Goal: Task Accomplishment & Management: Complete application form

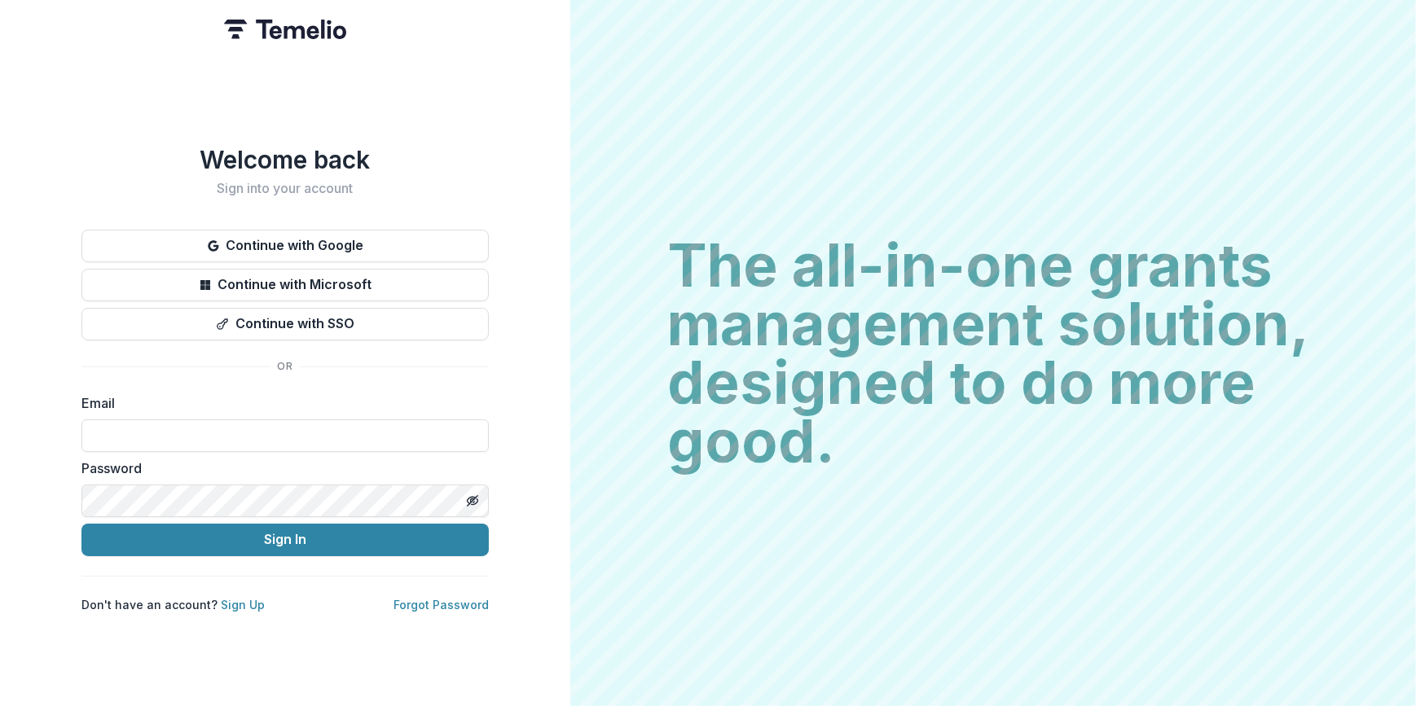
type input "**********"
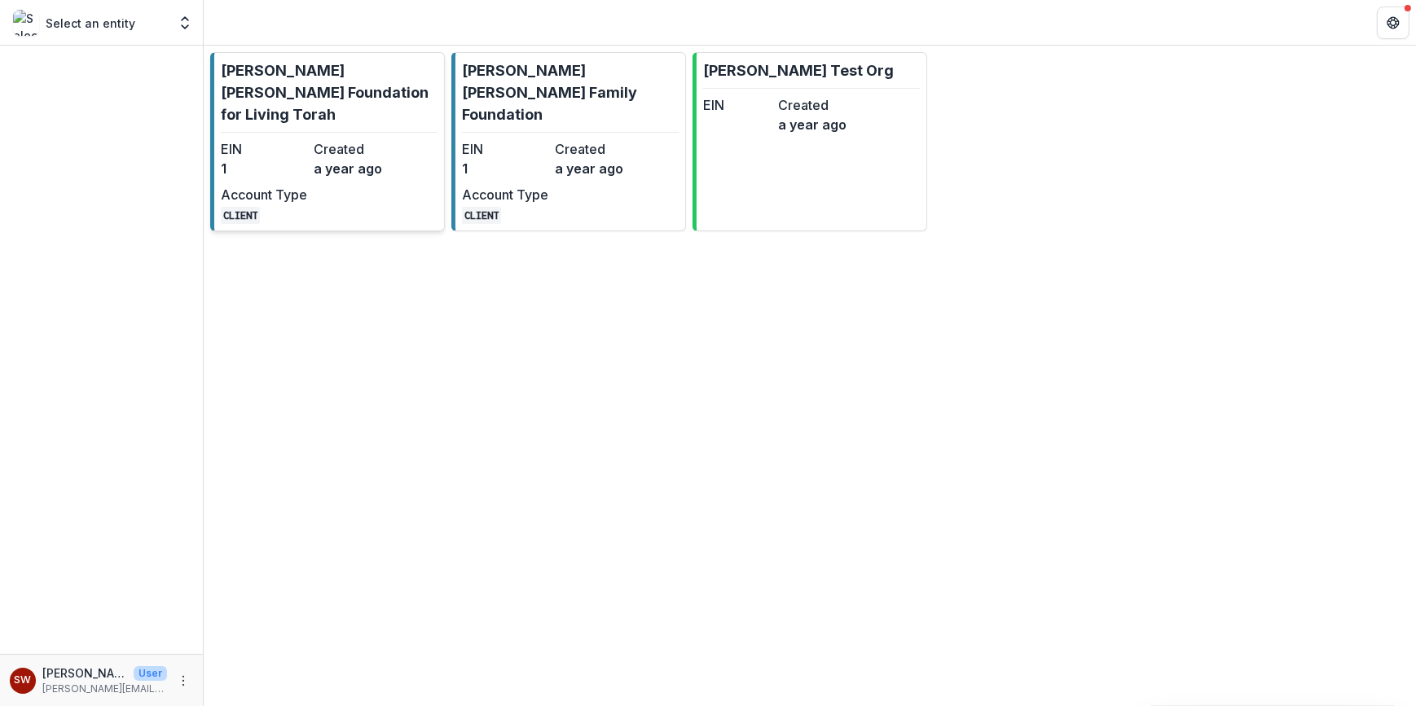
click at [296, 82] on p "[PERSON_NAME] [PERSON_NAME] Foundation for Living Torah" at bounding box center [329, 92] width 217 height 66
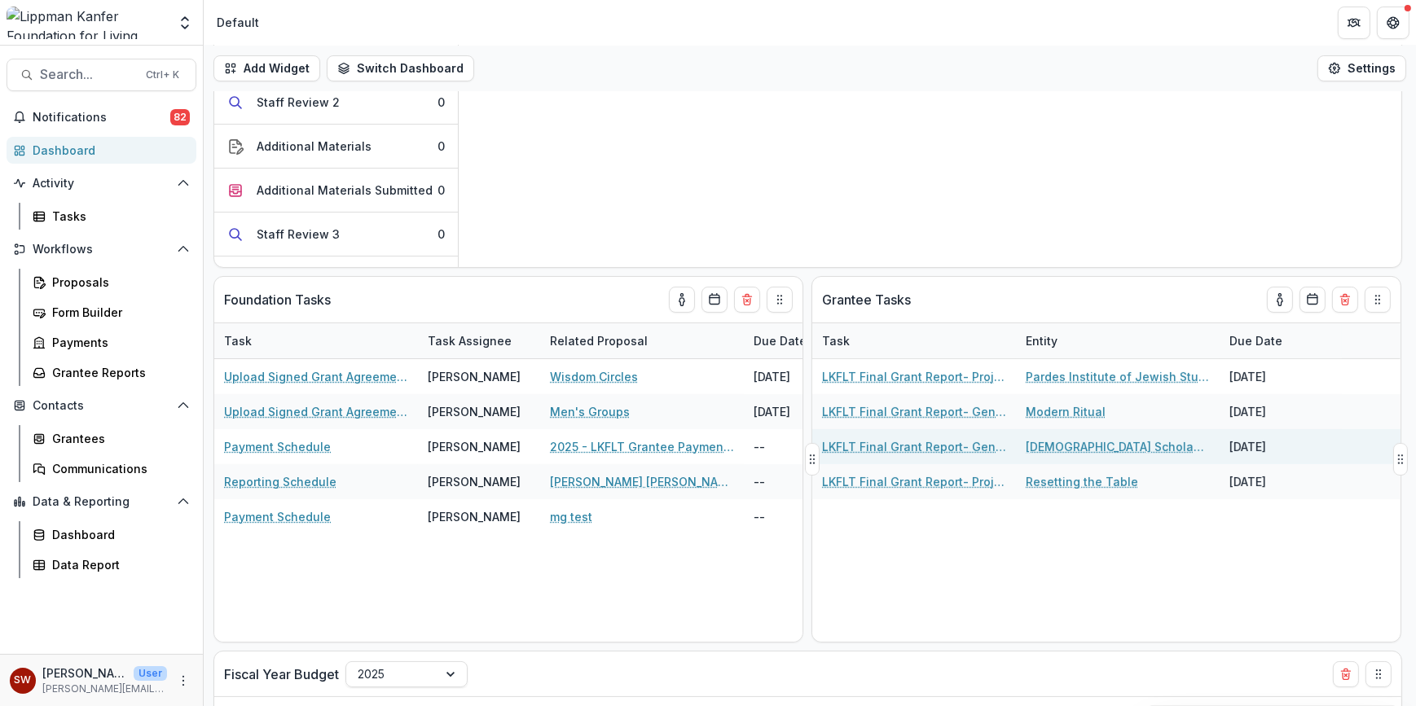
scroll to position [192, 0]
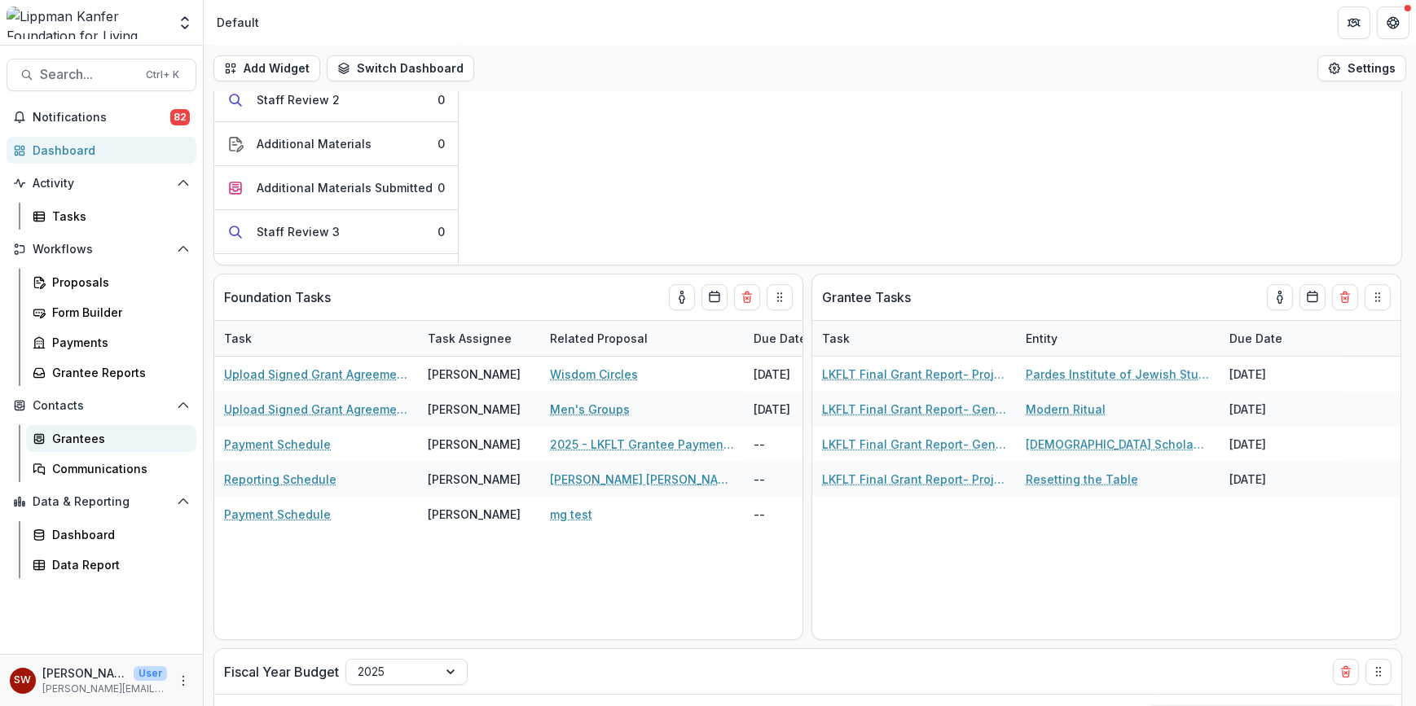
click at [89, 441] on div "Grantees" at bounding box center [117, 438] width 131 height 17
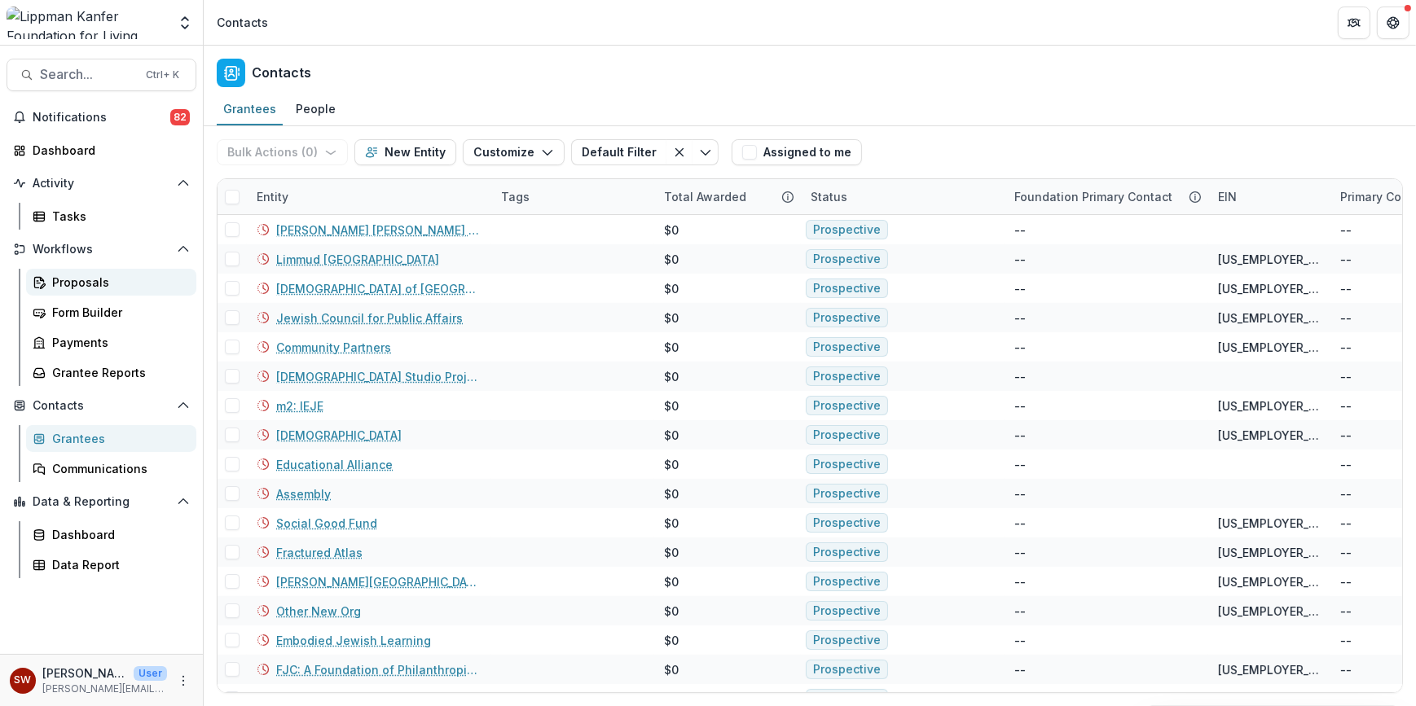
click at [99, 279] on div "Proposals" at bounding box center [117, 282] width 131 height 17
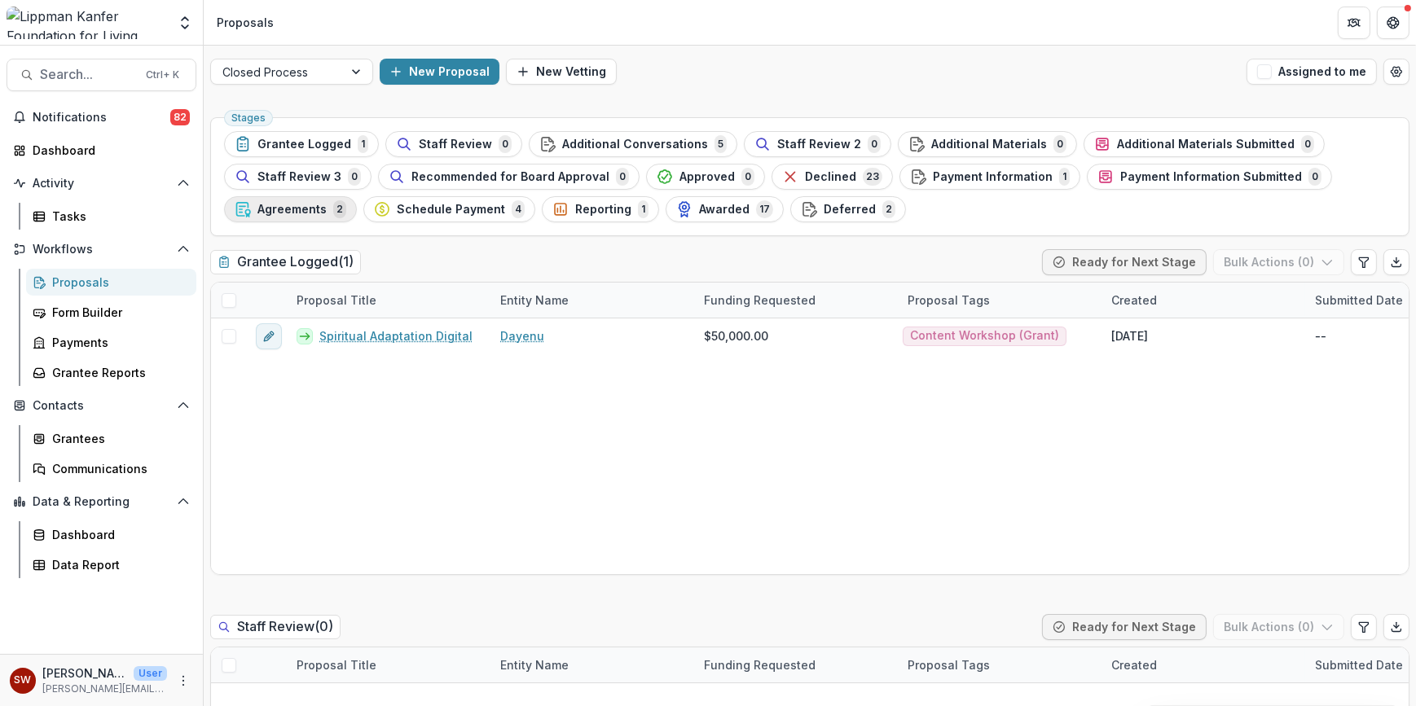
click at [265, 213] on span "Agreements" at bounding box center [291, 210] width 69 height 14
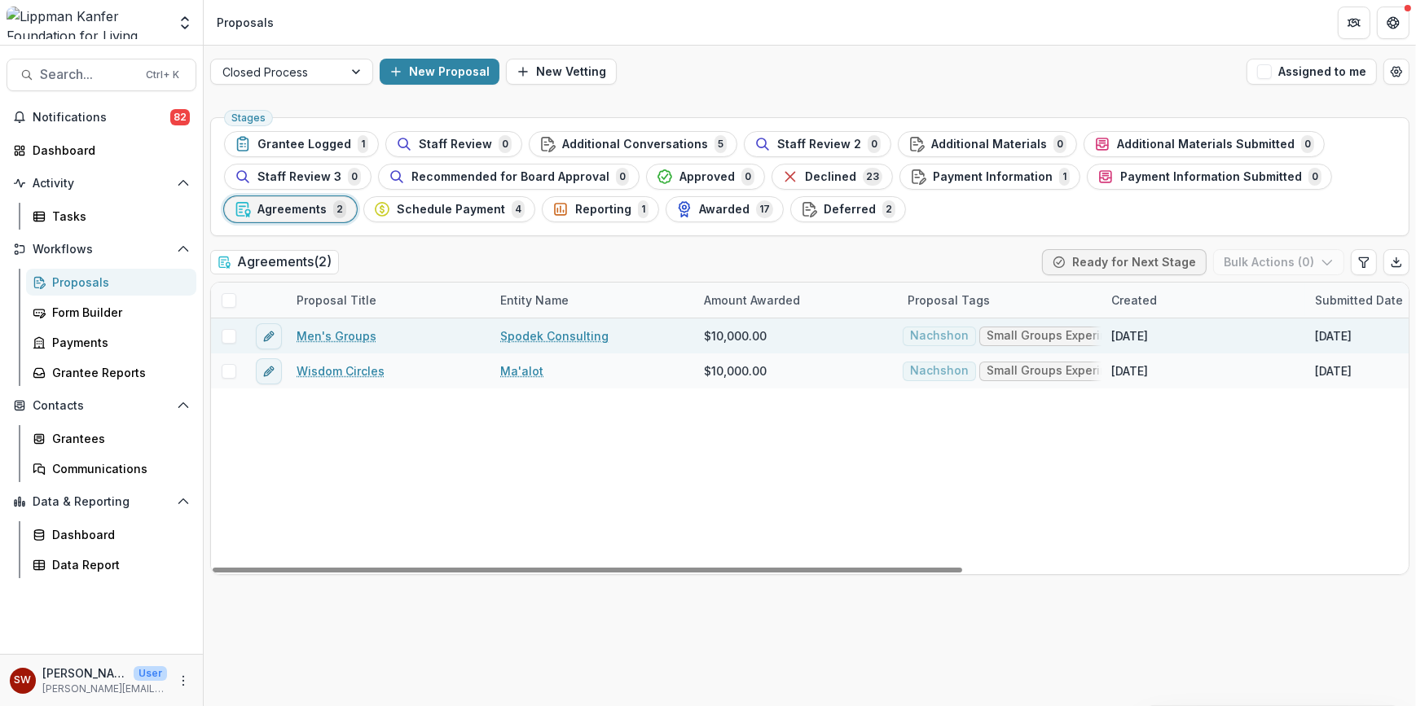
click at [325, 339] on link "Men's Groups" at bounding box center [336, 335] width 80 height 17
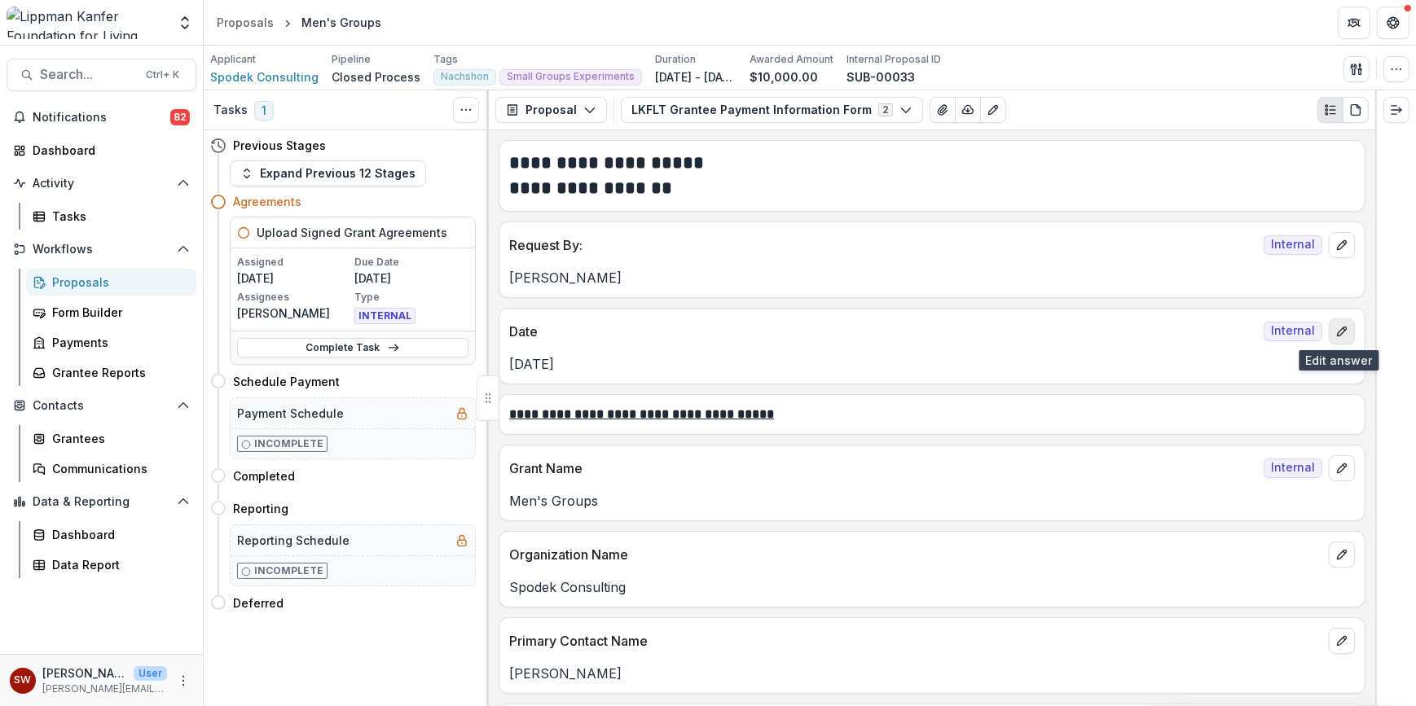
click at [1342, 328] on line "edit" at bounding box center [1343, 329] width 2 height 2
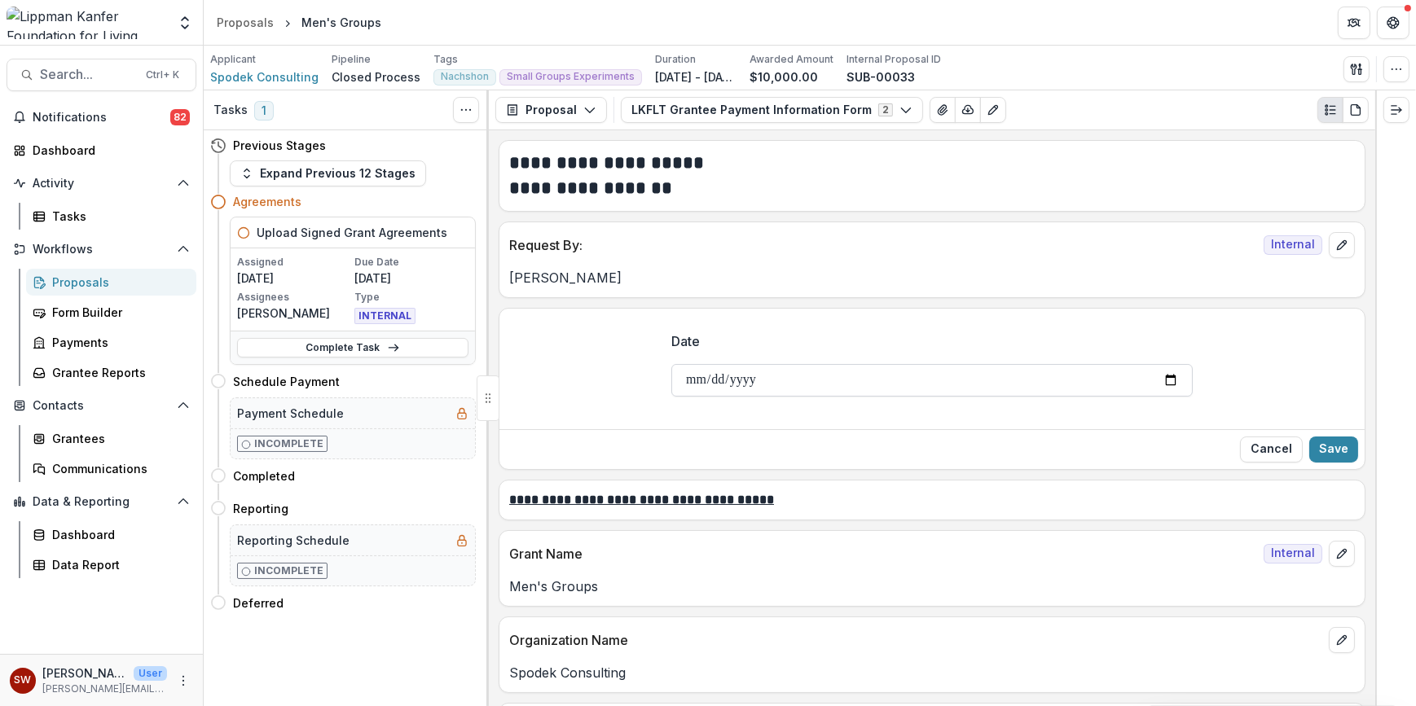
click at [1170, 373] on input "**********" at bounding box center [931, 380] width 521 height 33
type input "**********"
click at [1334, 441] on button "Save" at bounding box center [1333, 450] width 49 height 26
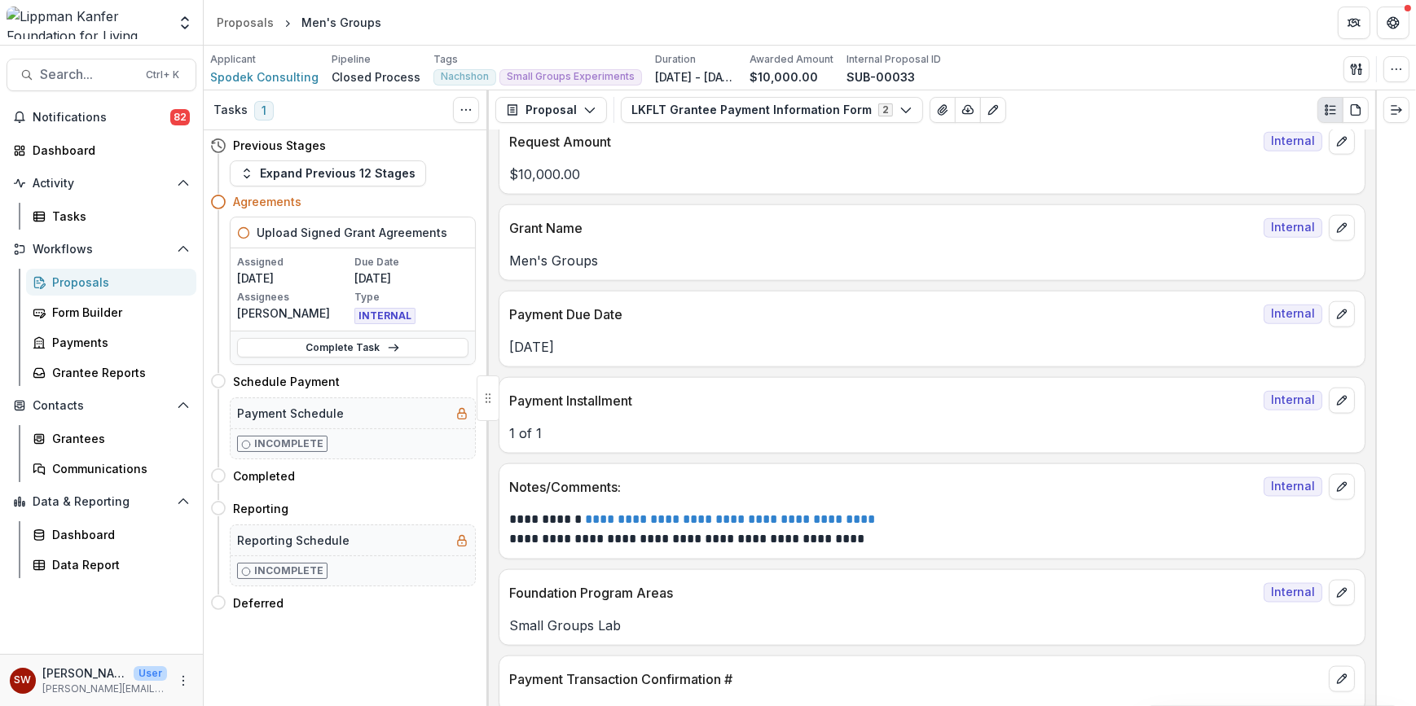
scroll to position [2648, 0]
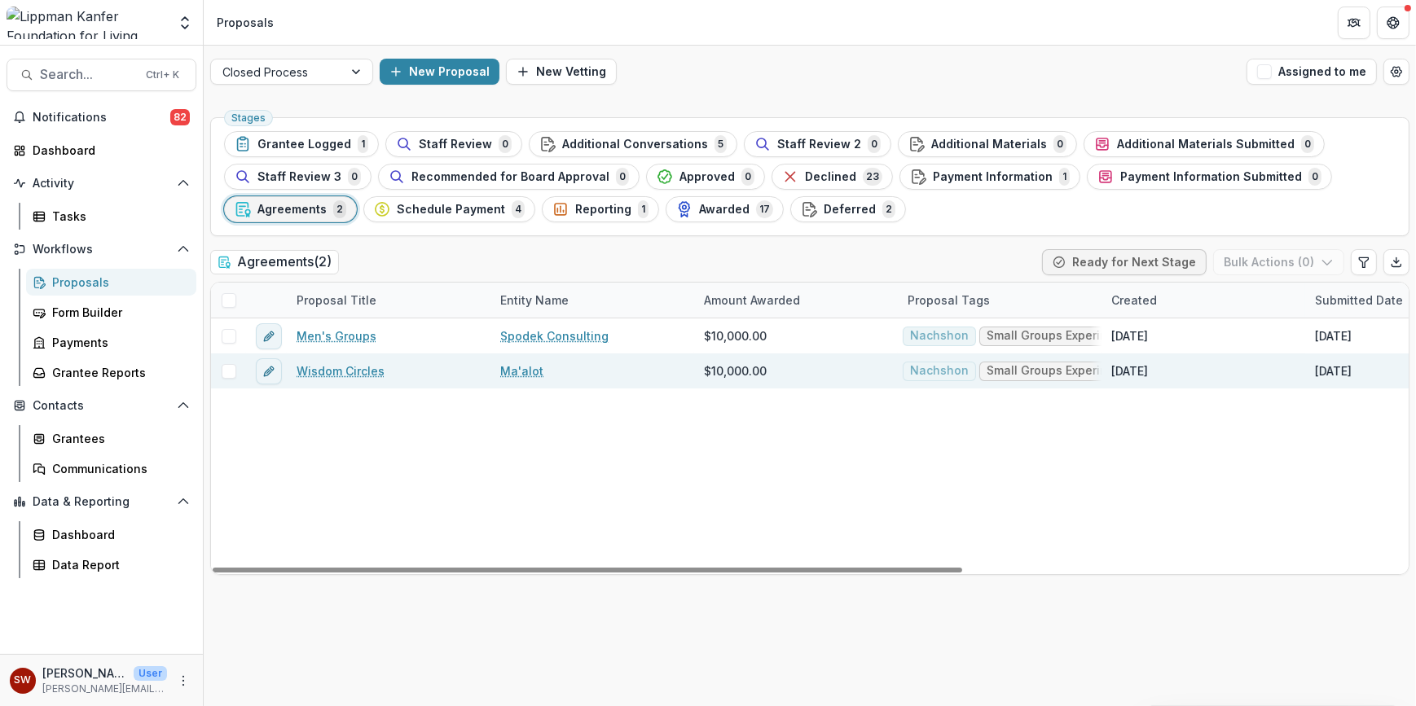
click at [316, 366] on link "Wisdom Circles" at bounding box center [340, 370] width 88 height 17
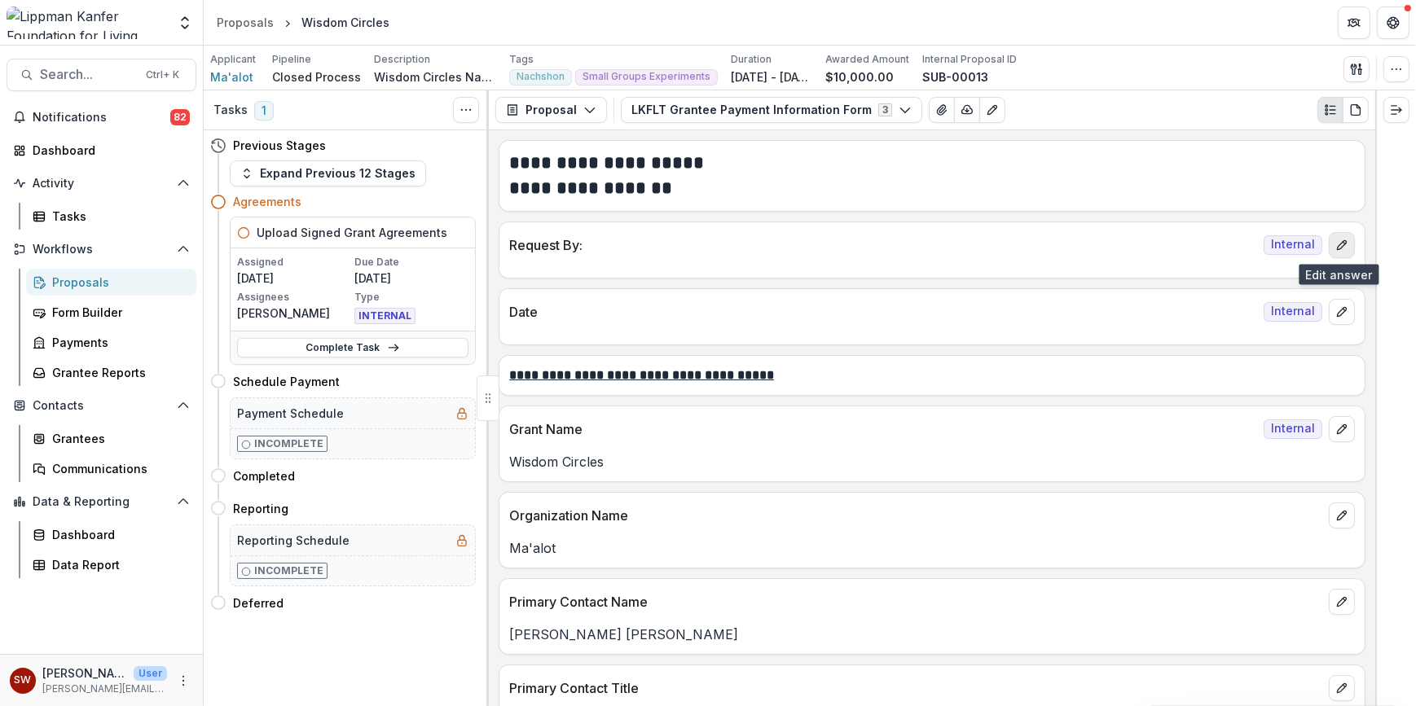
click at [1341, 248] on icon "edit" at bounding box center [1341, 245] width 13 height 13
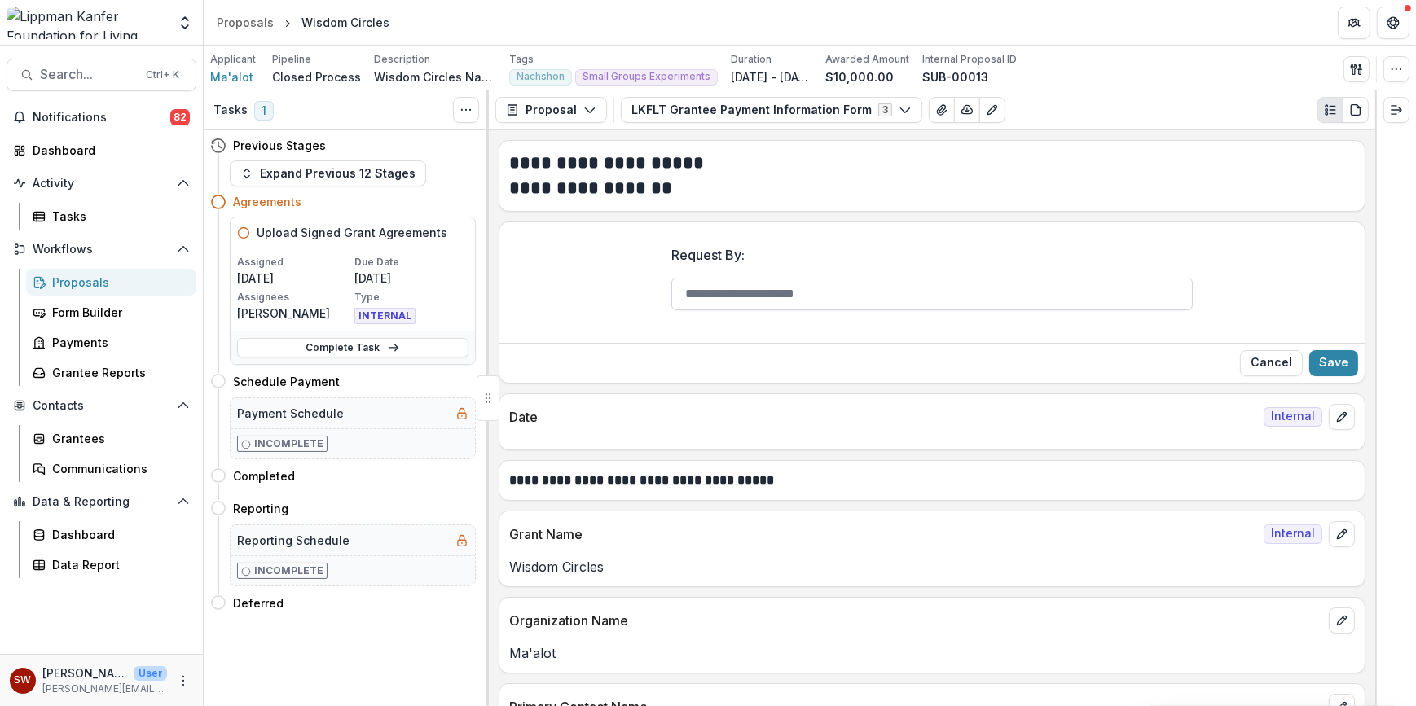
click at [784, 301] on input "Request By:" at bounding box center [931, 294] width 521 height 33
type input "**********"
click at [1331, 362] on button "Save" at bounding box center [1333, 363] width 49 height 26
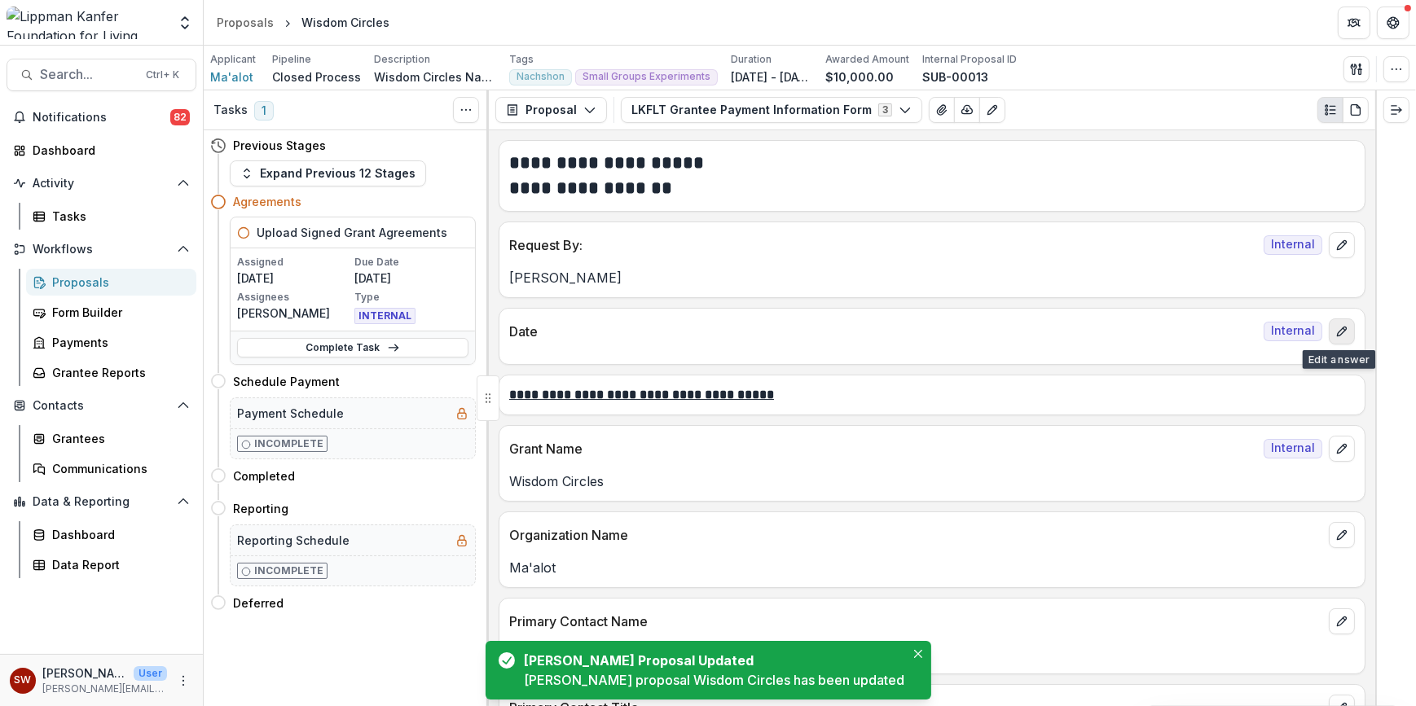
click at [1344, 339] on button "edit" at bounding box center [1341, 331] width 26 height 26
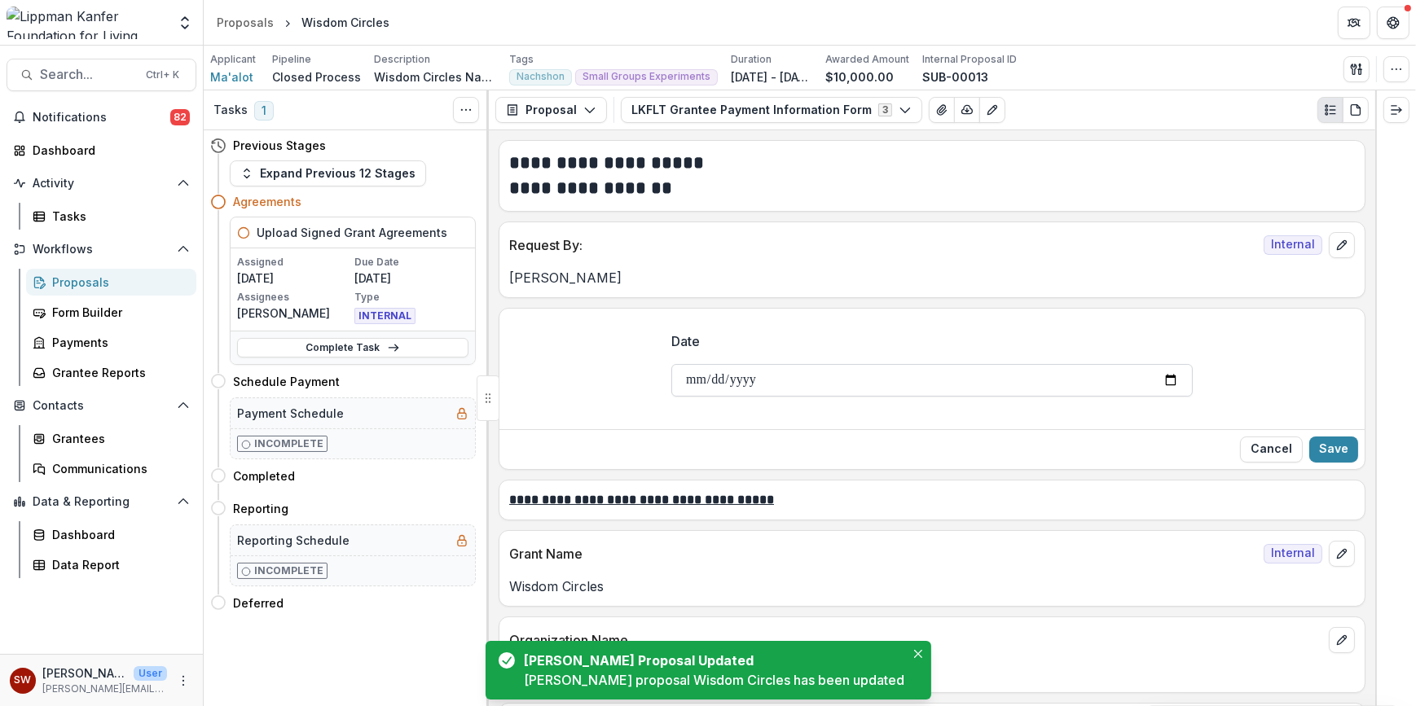
click at [822, 378] on input "Date" at bounding box center [931, 380] width 521 height 33
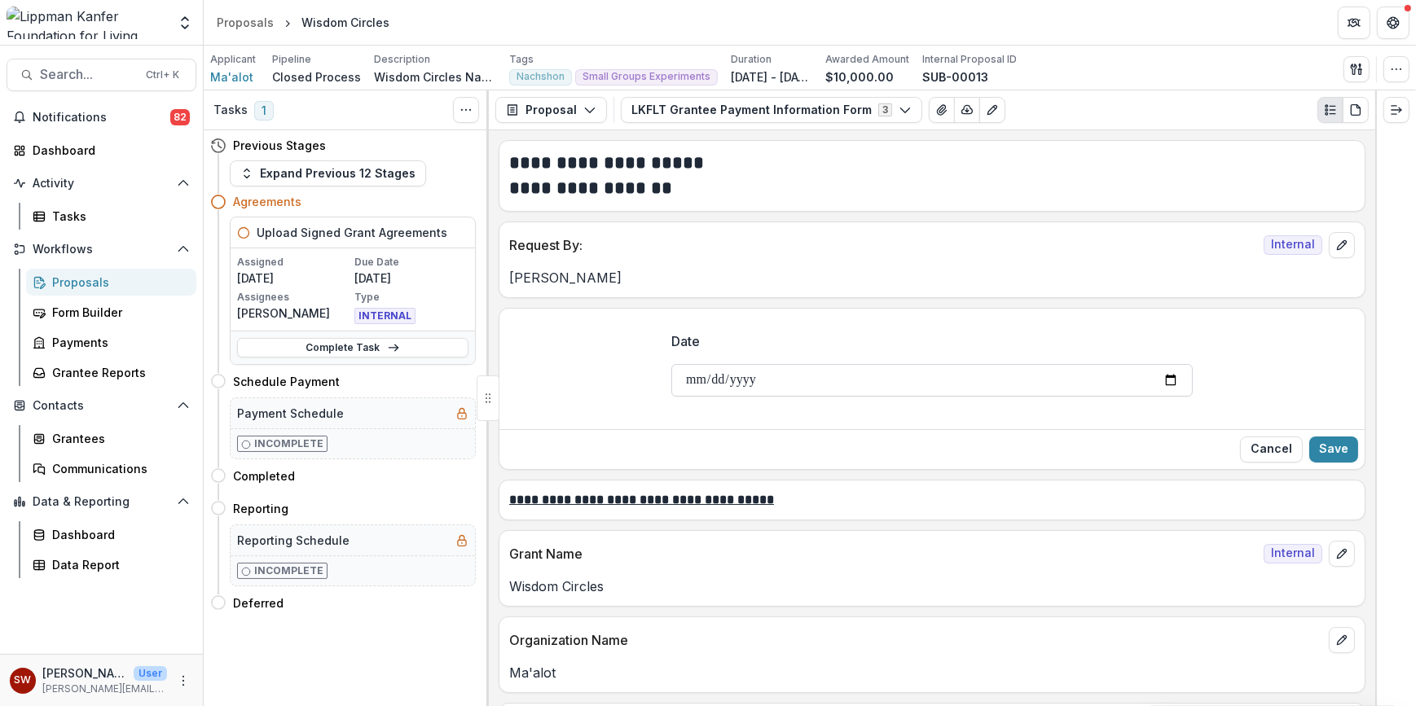
click at [1162, 381] on input "Date" at bounding box center [931, 380] width 521 height 33
type input "**********"
click at [1330, 448] on button "Save" at bounding box center [1333, 450] width 49 height 26
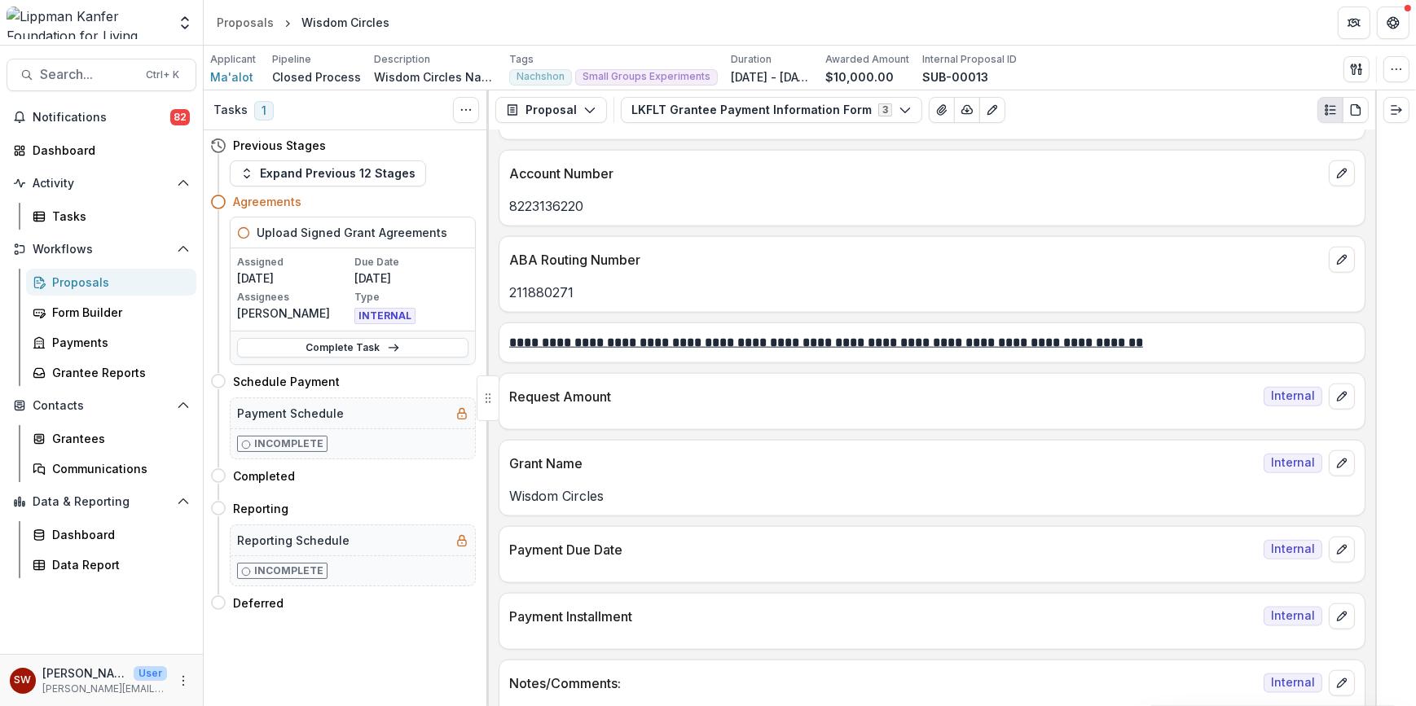
scroll to position [2494, 0]
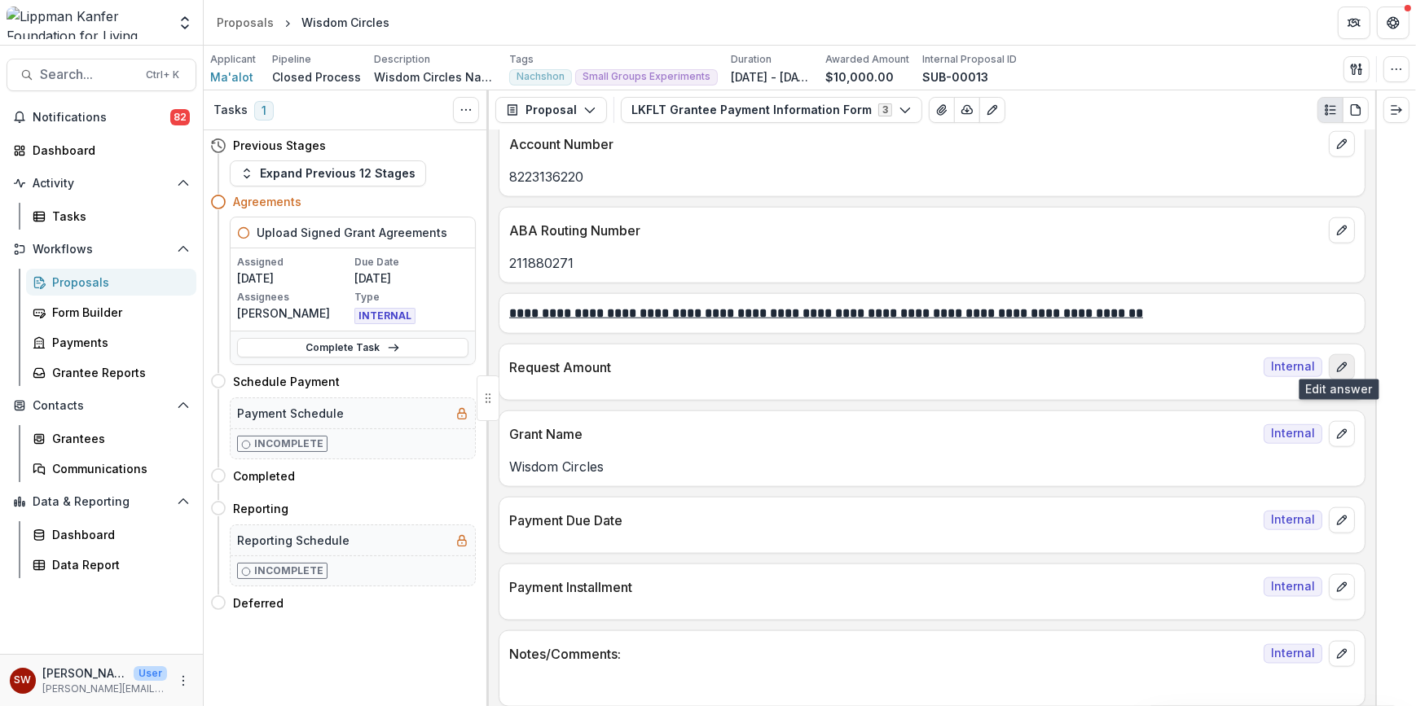
click at [1336, 361] on icon "edit" at bounding box center [1341, 367] width 13 height 13
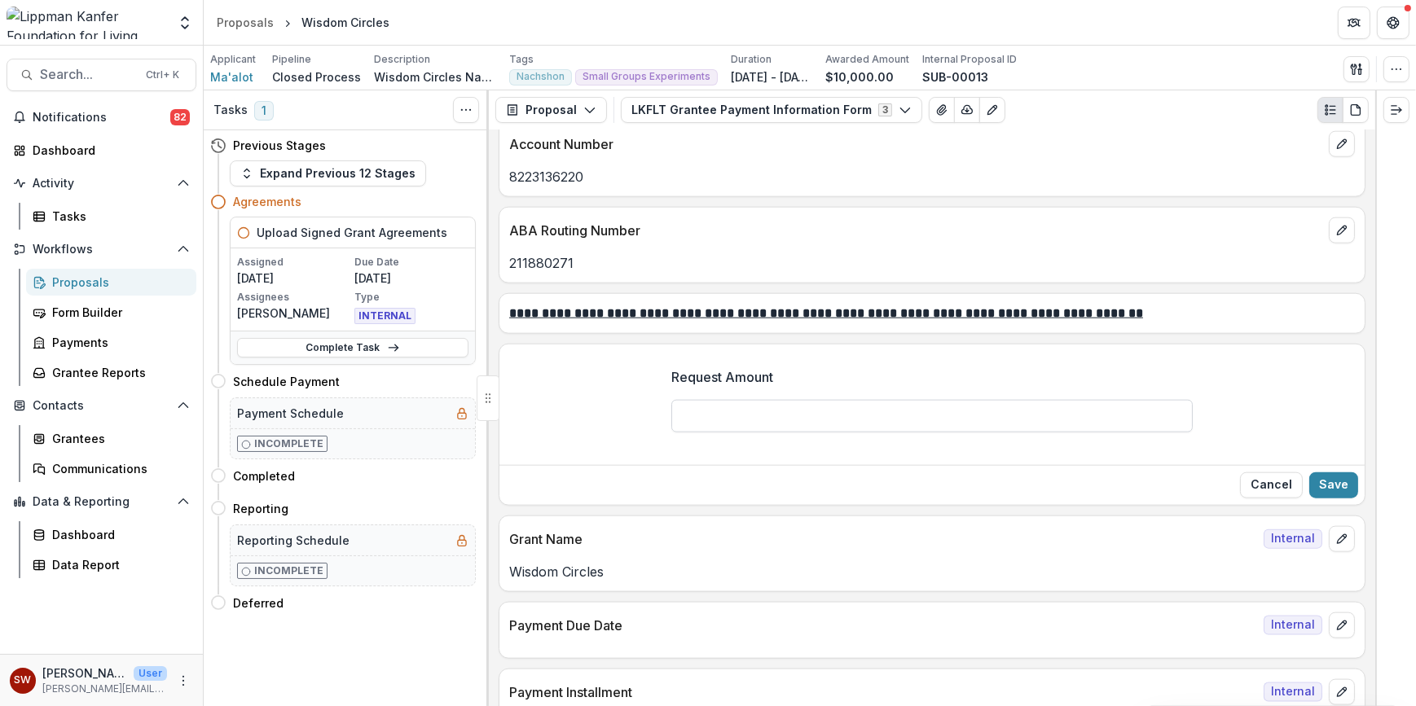
click at [806, 400] on input "Request Amount" at bounding box center [931, 416] width 521 height 33
type input "*******"
click at [1328, 483] on button "Save" at bounding box center [1333, 485] width 49 height 26
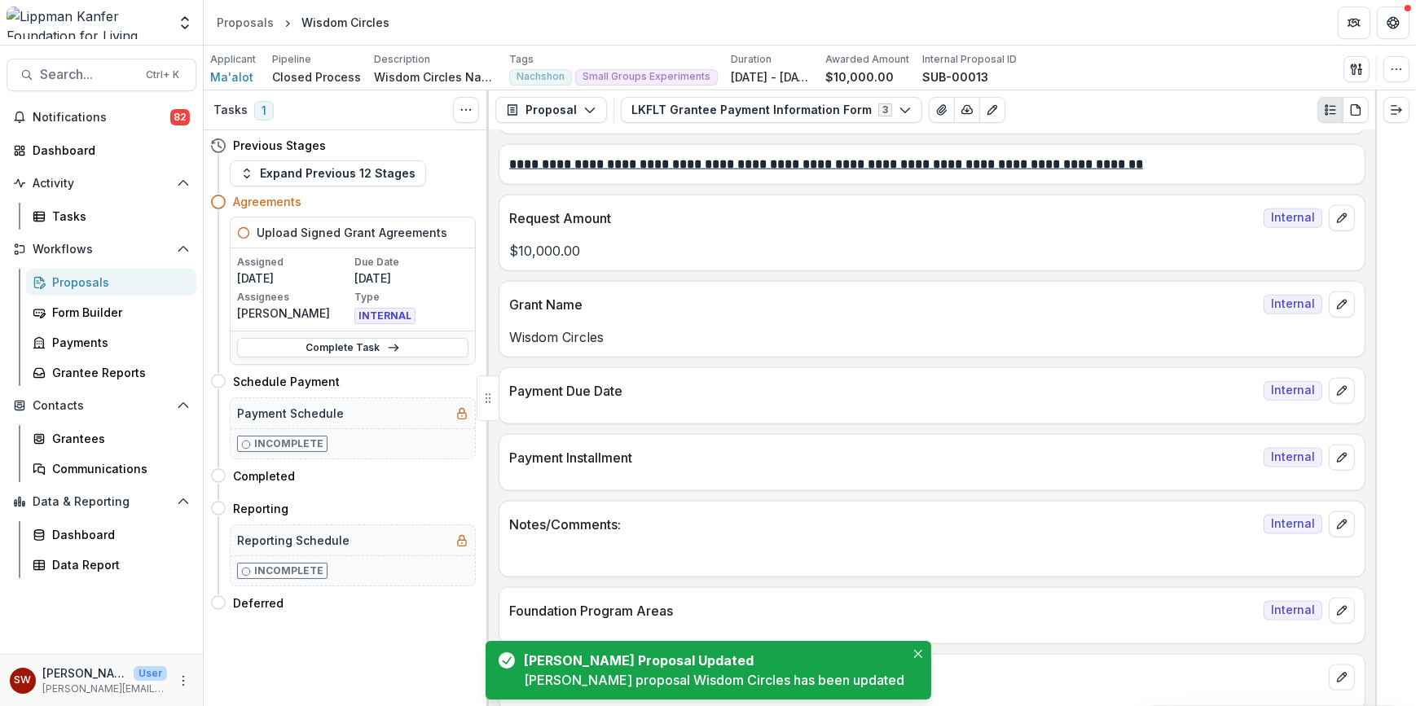
scroll to position [2648, 0]
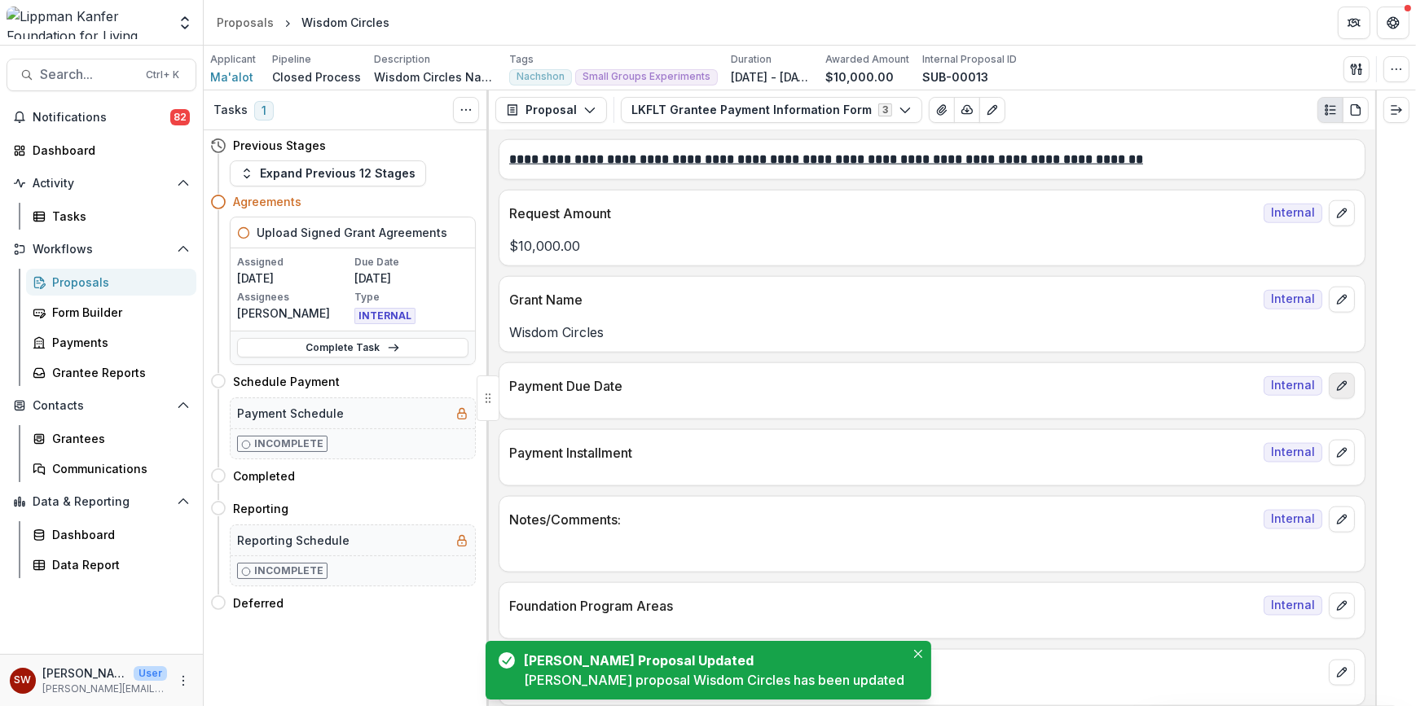
click at [1337, 380] on icon "edit" at bounding box center [1341, 386] width 13 height 13
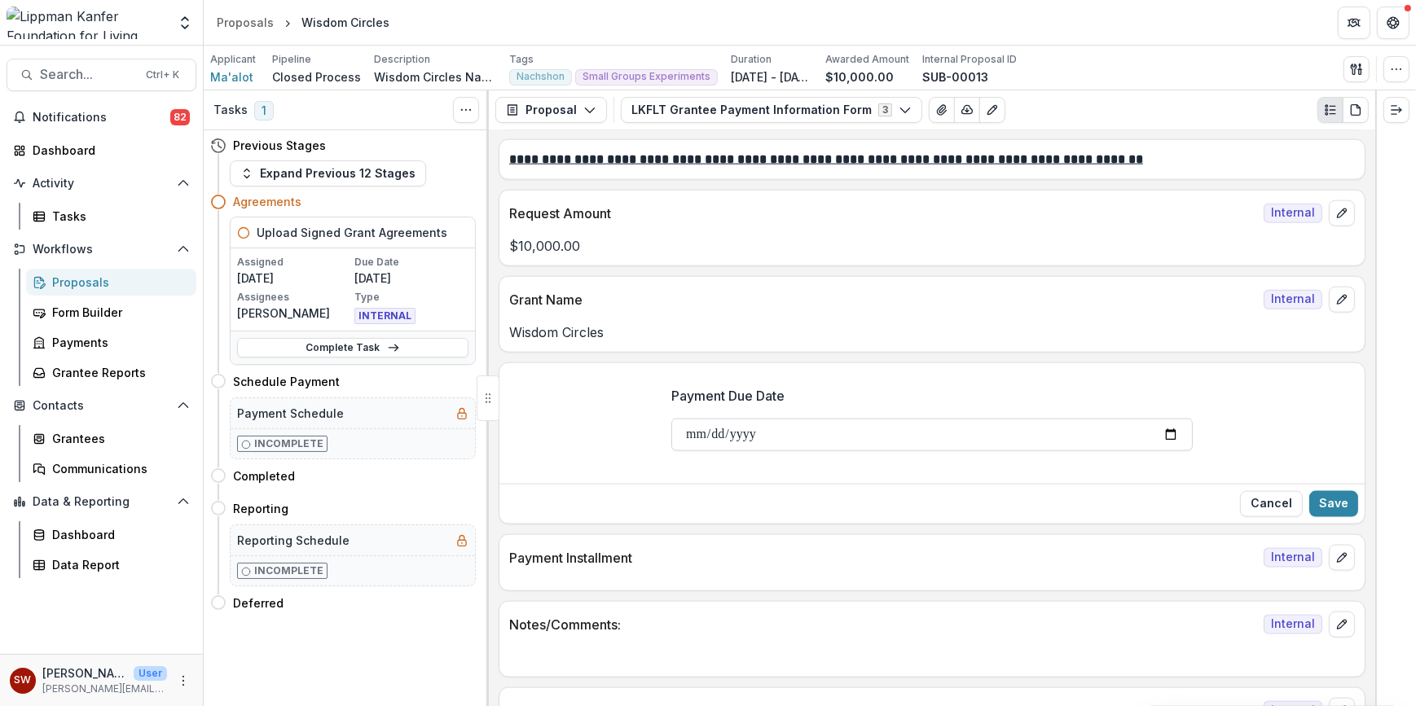
click at [1178, 430] on input "Payment Due Date" at bounding box center [931, 435] width 521 height 33
click at [1169, 425] on input "Payment Due Date" at bounding box center [931, 435] width 521 height 33
click at [1173, 432] on input "**********" at bounding box center [931, 435] width 521 height 33
type input "**********"
click at [1316, 494] on button "Save" at bounding box center [1333, 504] width 49 height 26
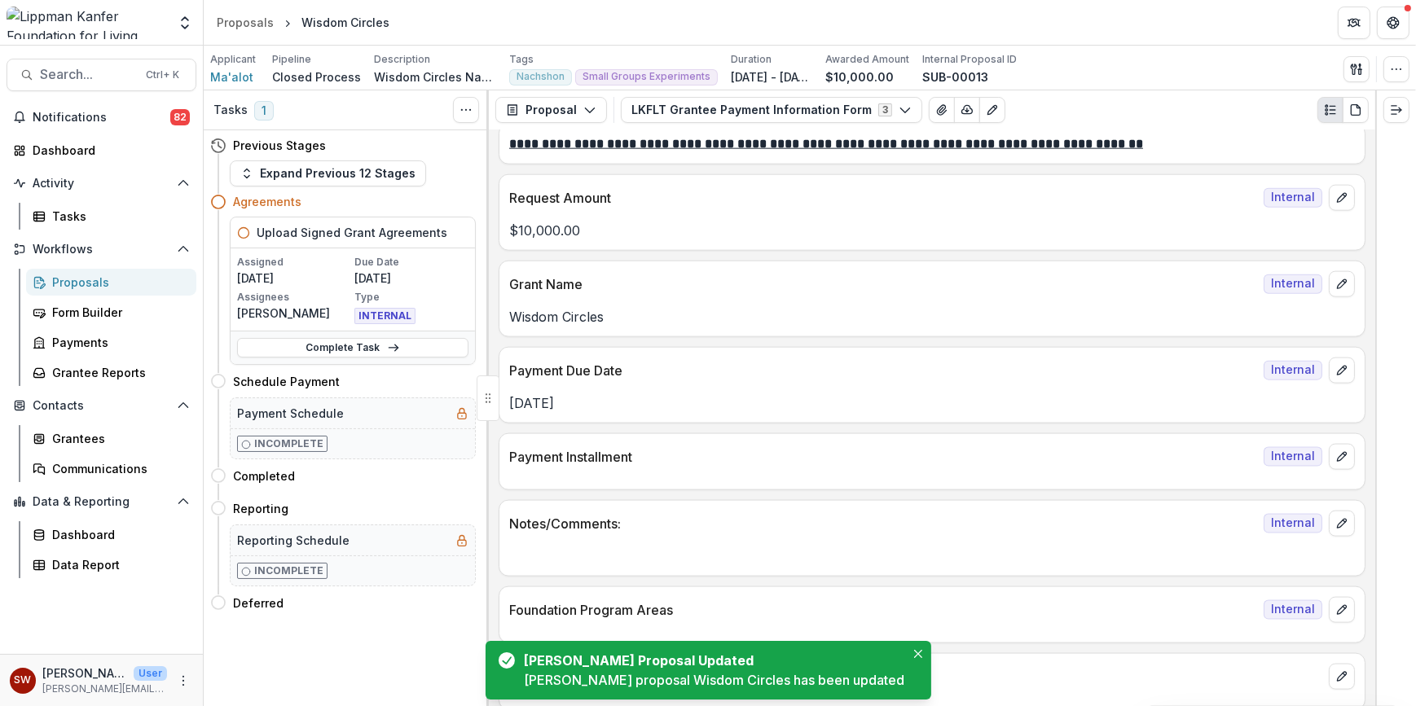
scroll to position [2668, 0]
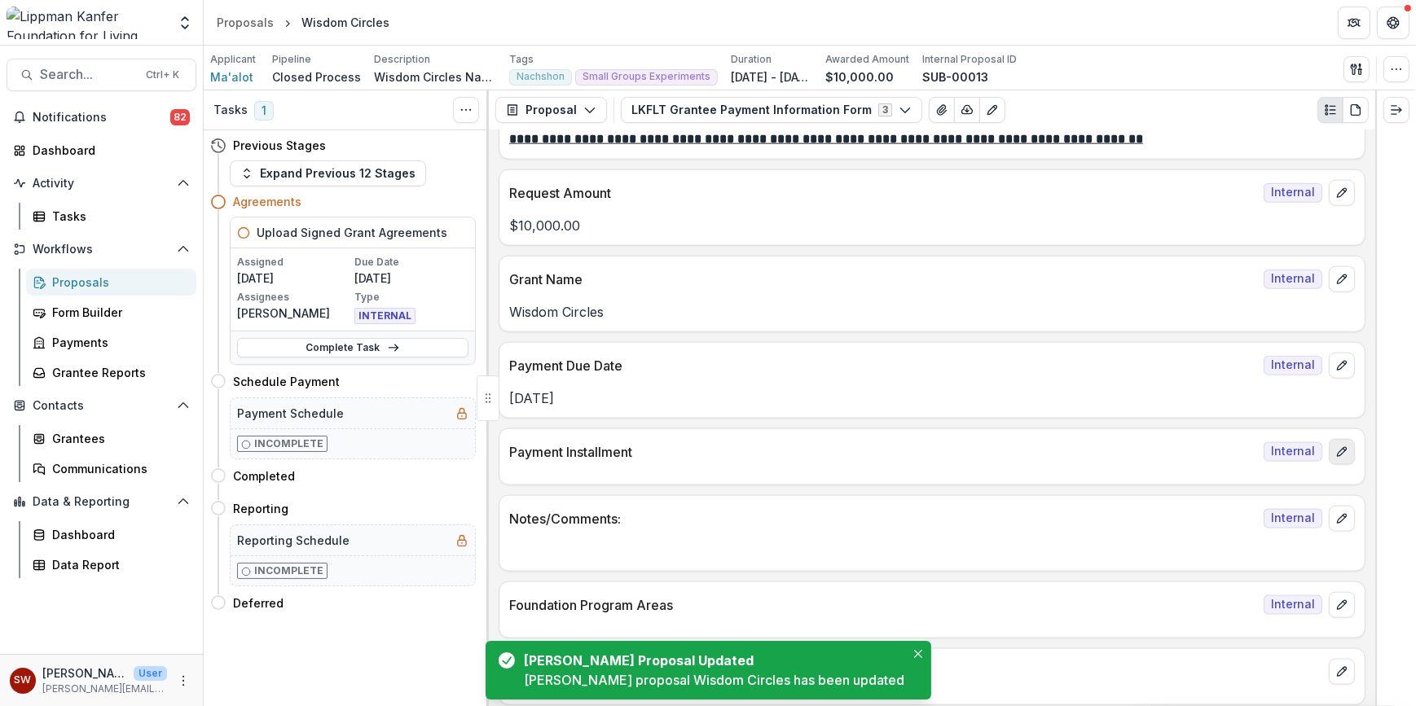
click at [1348, 441] on button "edit" at bounding box center [1341, 452] width 26 height 26
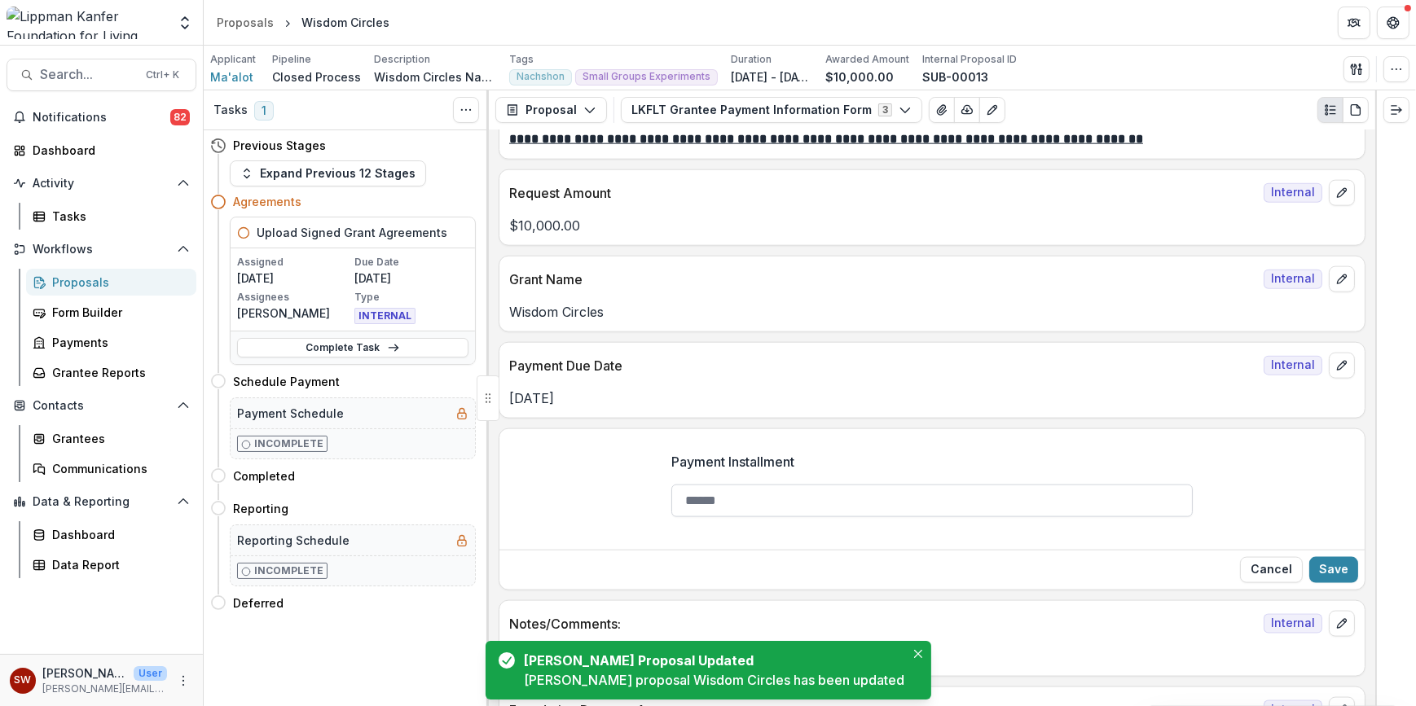
click at [893, 498] on input "Payment Installment" at bounding box center [931, 501] width 521 height 33
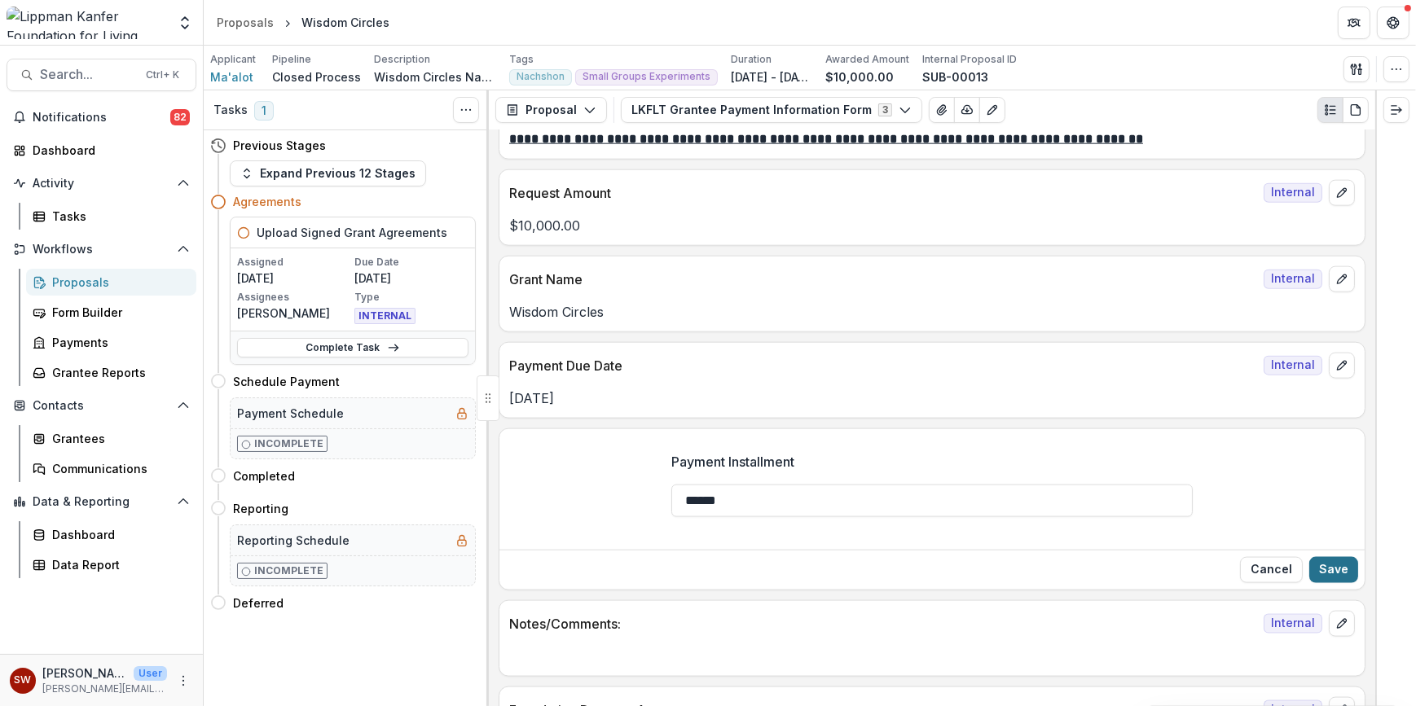
type input "******"
click at [1324, 557] on button "Save" at bounding box center [1333, 570] width 49 height 26
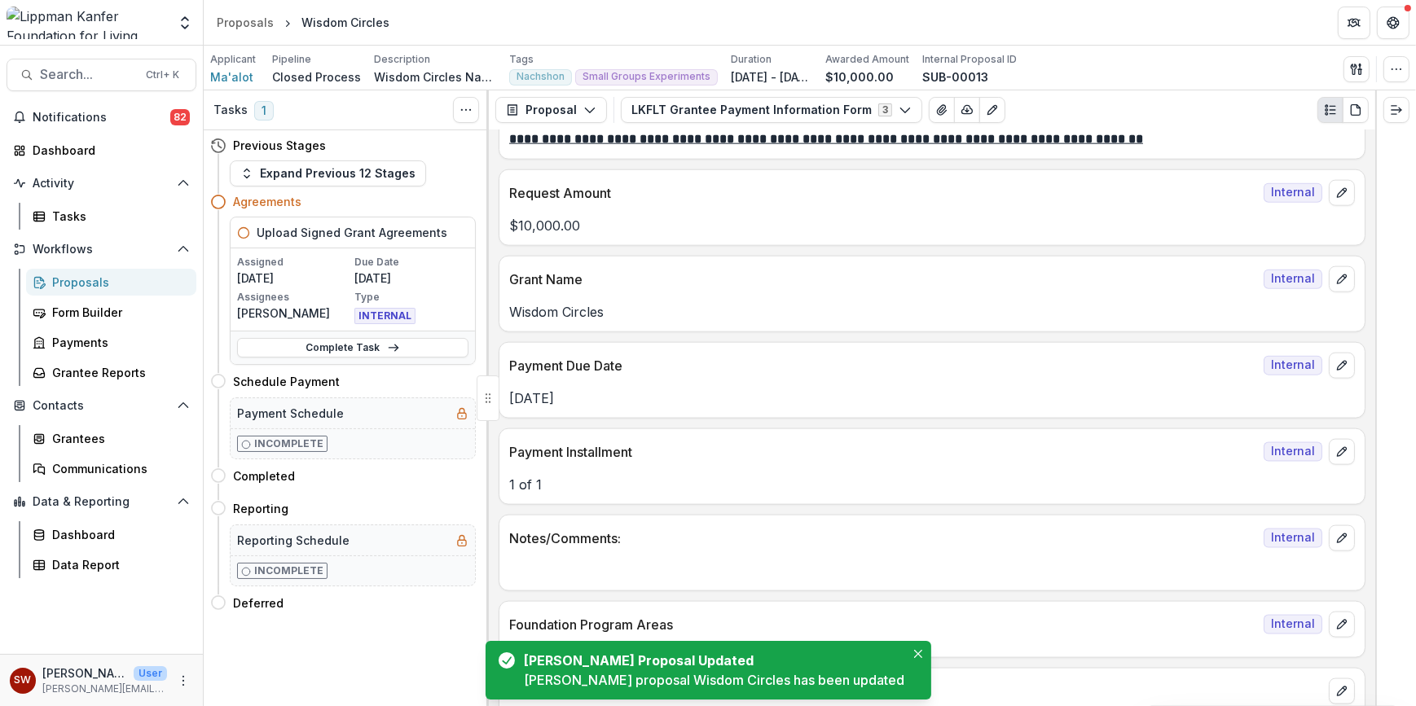
scroll to position [2688, 0]
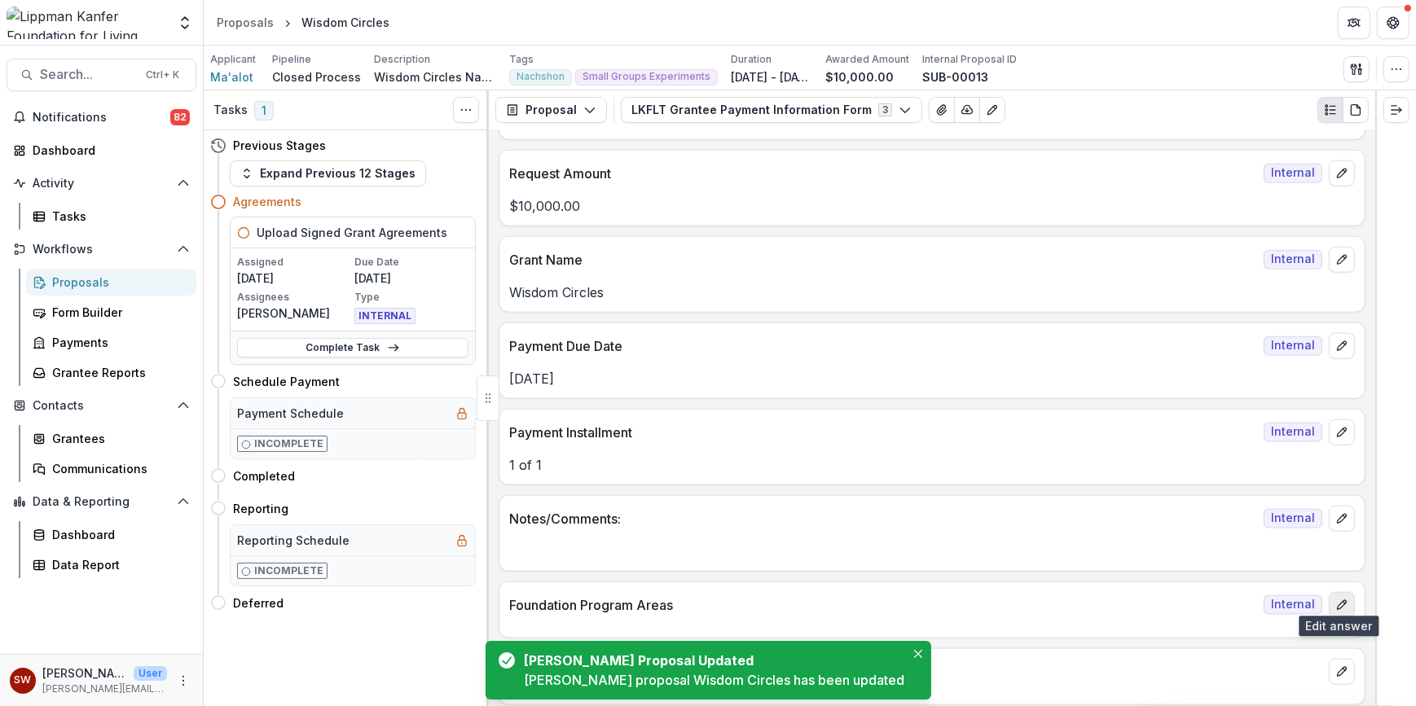
click at [1340, 600] on icon "edit" at bounding box center [1341, 604] width 9 height 9
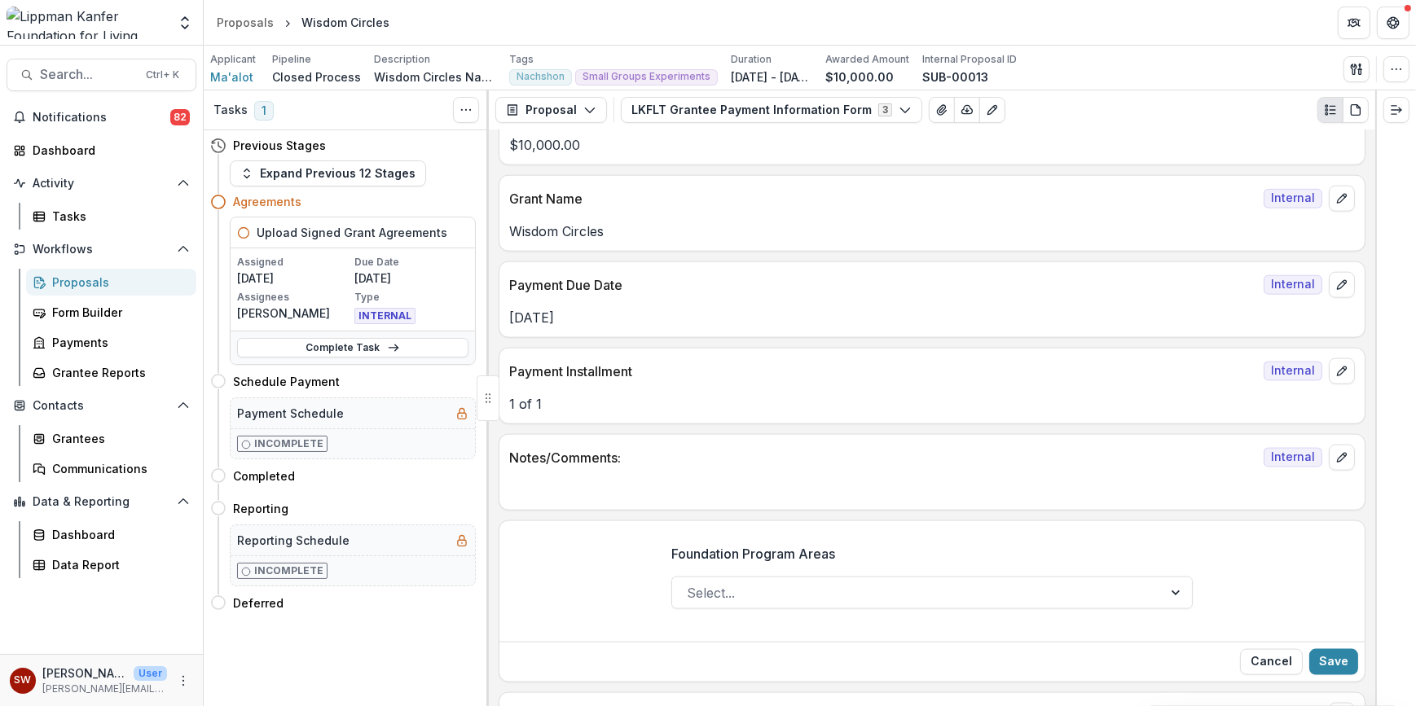
scroll to position [2793, 0]
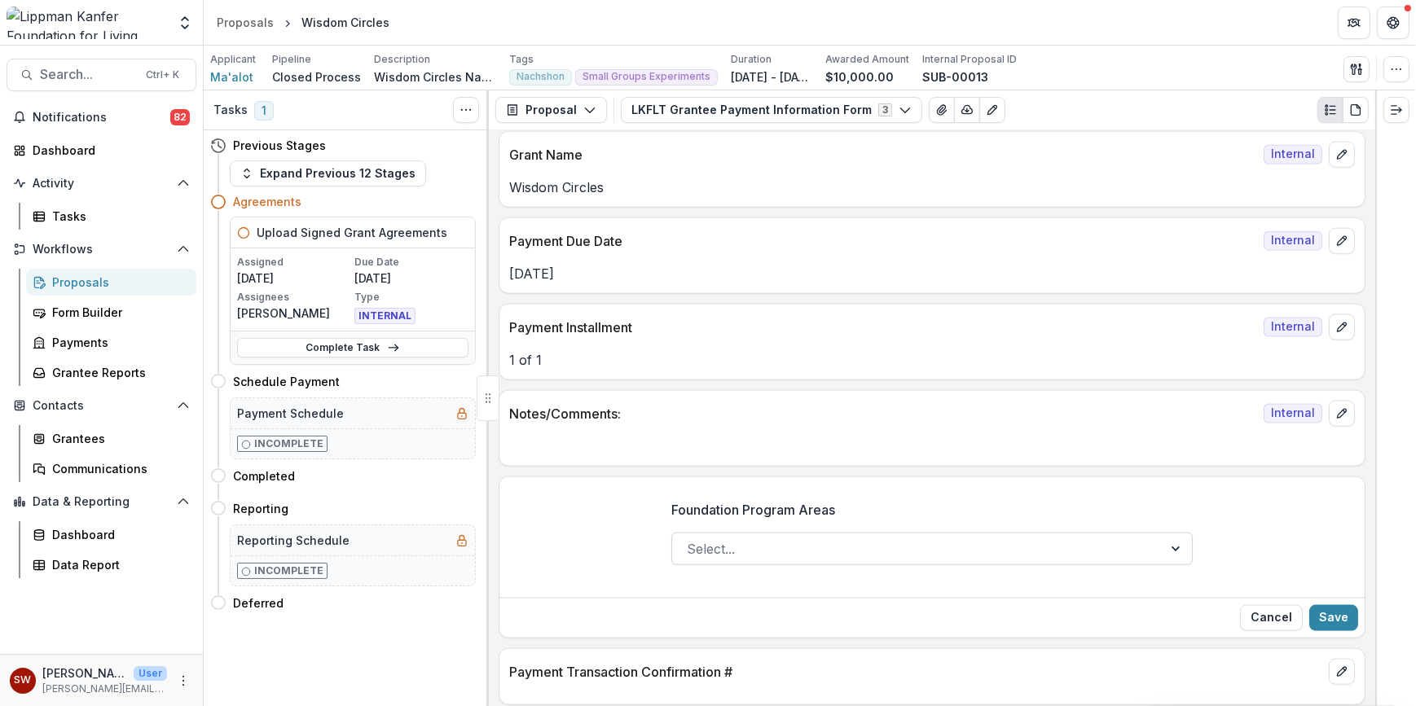
click at [792, 538] on div at bounding box center [917, 549] width 461 height 23
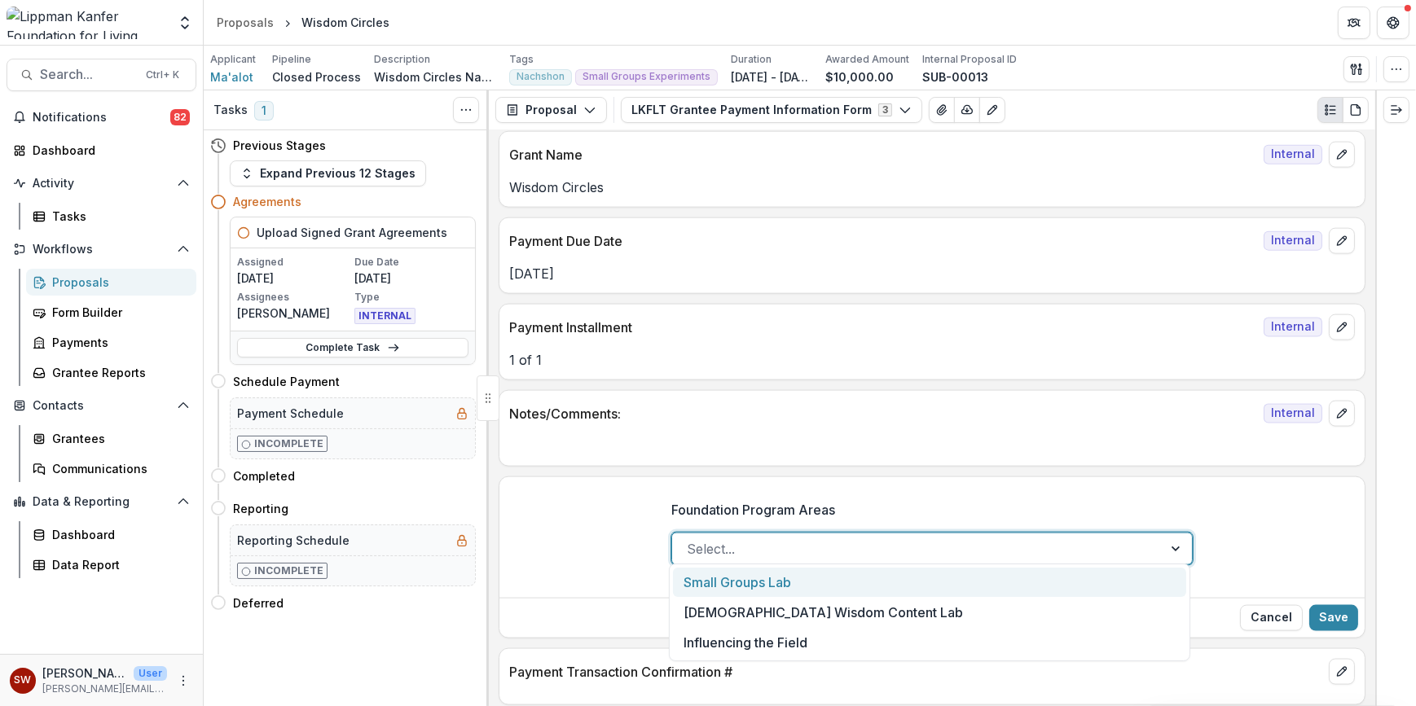
click at [805, 575] on div "Small Groups Lab" at bounding box center [929, 583] width 513 height 30
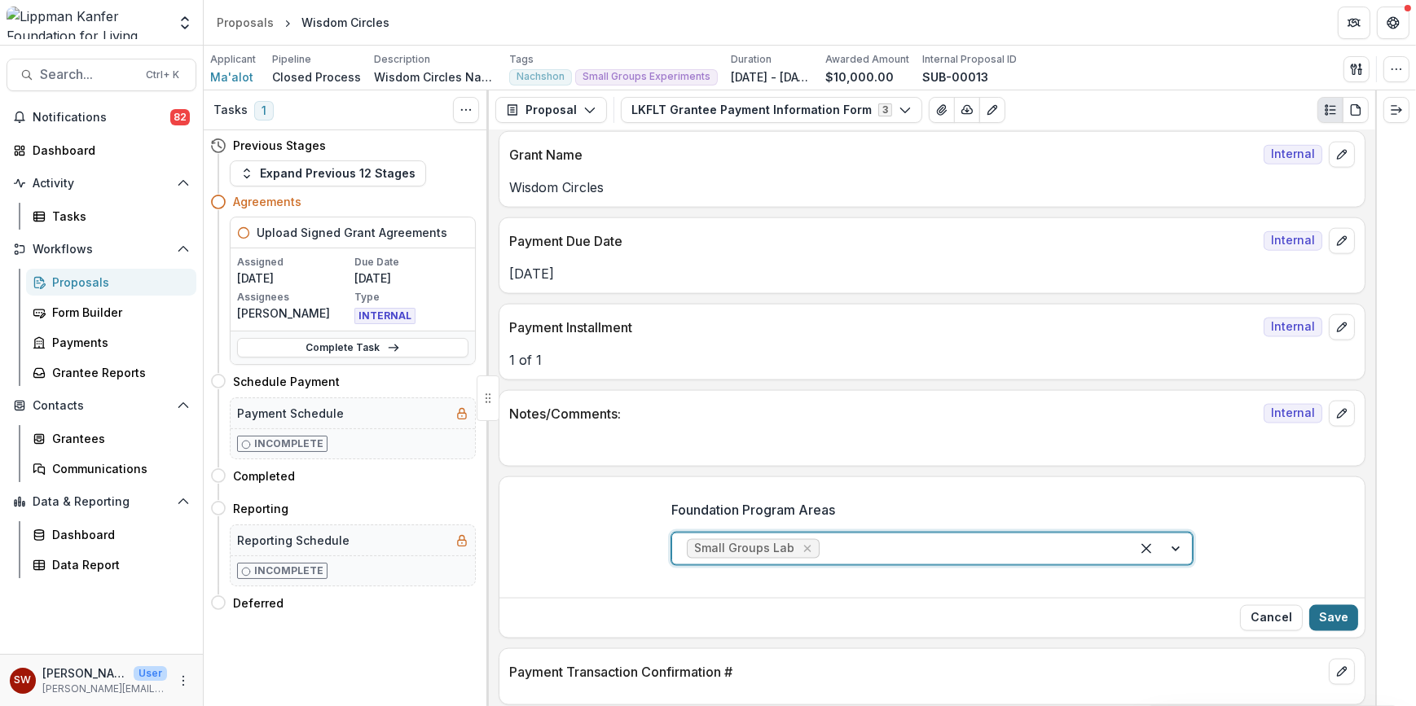
click at [1330, 608] on button "Save" at bounding box center [1333, 618] width 49 height 26
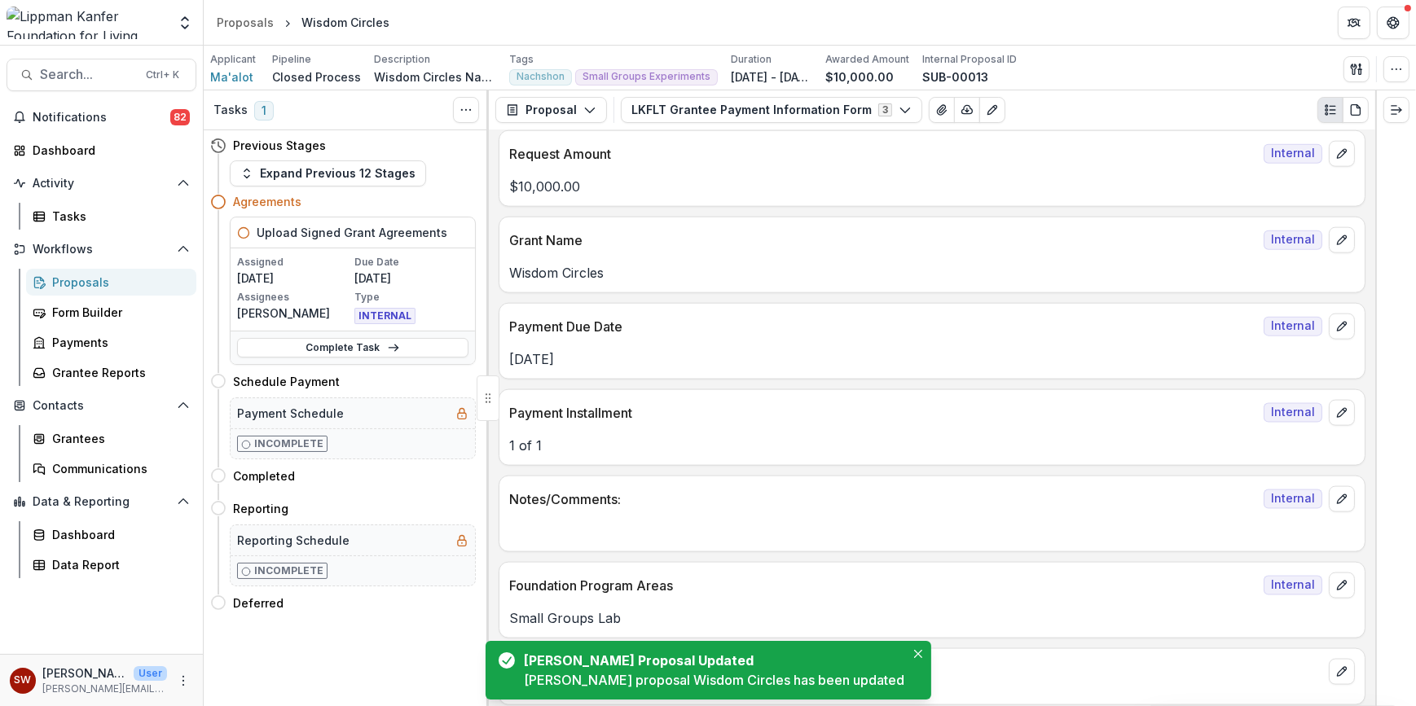
scroll to position [2706, 0]
click at [914, 653] on icon "Close" at bounding box center [918, 654] width 8 height 8
